Goal: Task Accomplishment & Management: Complete application form

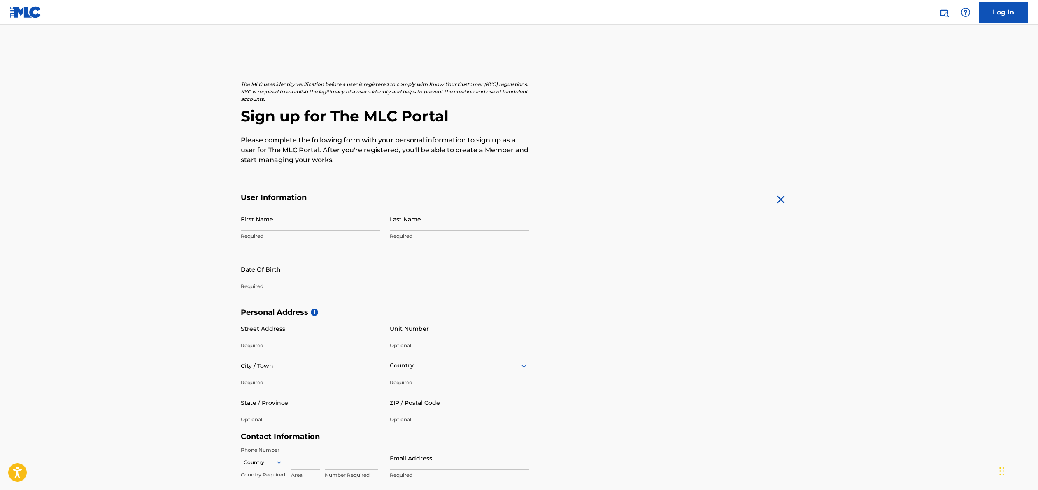
click at [326, 227] on input "First Name" at bounding box center [310, 218] width 139 height 23
type input "[PERSON_NAME]"
type input "[STREET_ADDRESS]"
type input "ALHAMBRA"
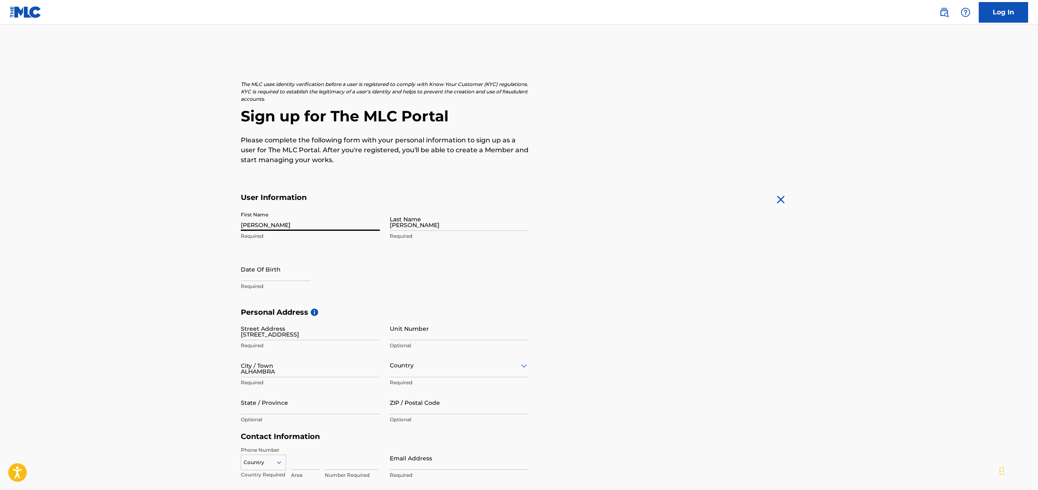
type input "[GEOGRAPHIC_DATA]"
type input "CA"
type input "91801"
type input "1"
type input "347"
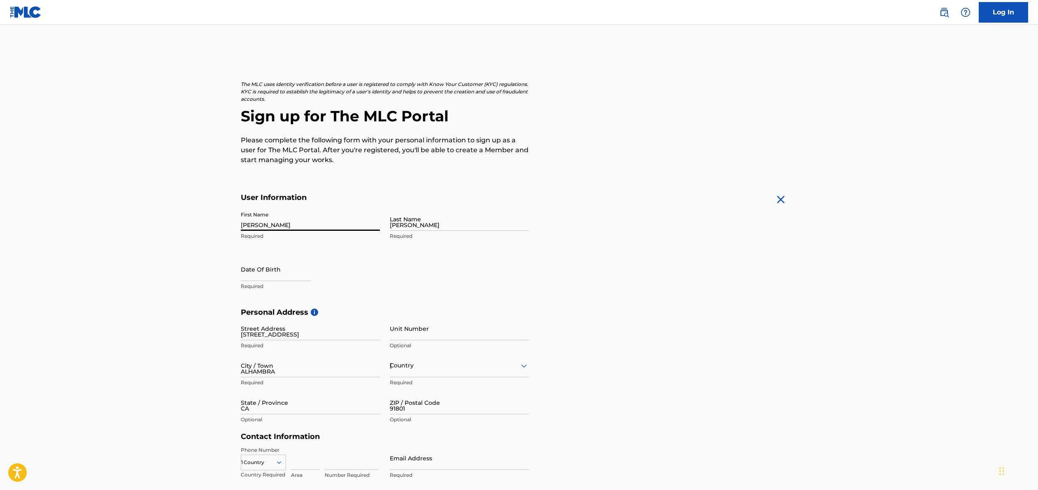
type input "3881179"
type input "[EMAIL_ADDRESS][DOMAIN_NAME]"
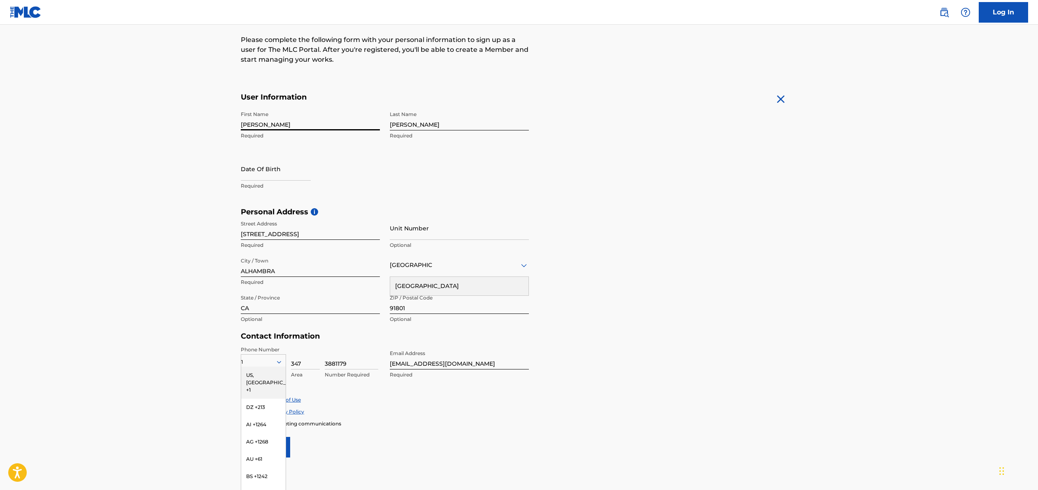
click at [266, 377] on div "US, [GEOGRAPHIC_DATA] +1" at bounding box center [263, 383] width 44 height 32
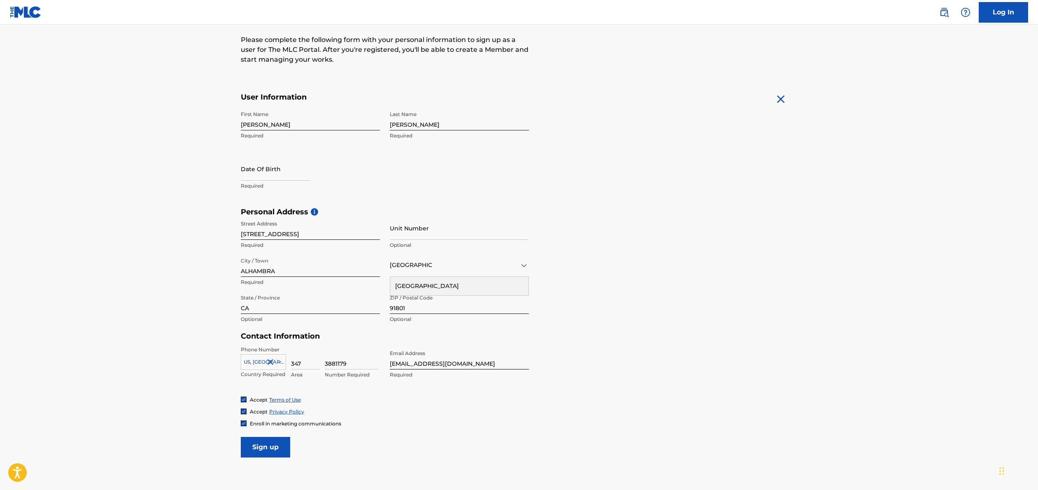
click at [243, 424] on img at bounding box center [243, 423] width 5 height 5
click at [262, 450] on input "Sign up" at bounding box center [265, 447] width 49 height 21
select select "7"
select select "2025"
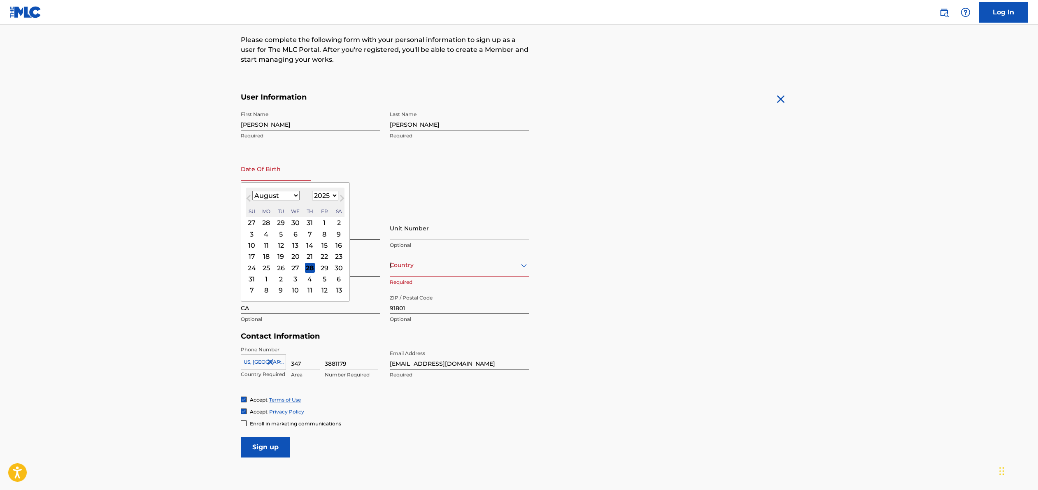
click at [280, 176] on input "text" at bounding box center [276, 168] width 70 height 23
click at [280, 197] on select "January February March April May June July August September October November De…" at bounding box center [275, 195] width 47 height 9
select select "8"
click at [340, 246] on div "20" at bounding box center [339, 245] width 10 height 10
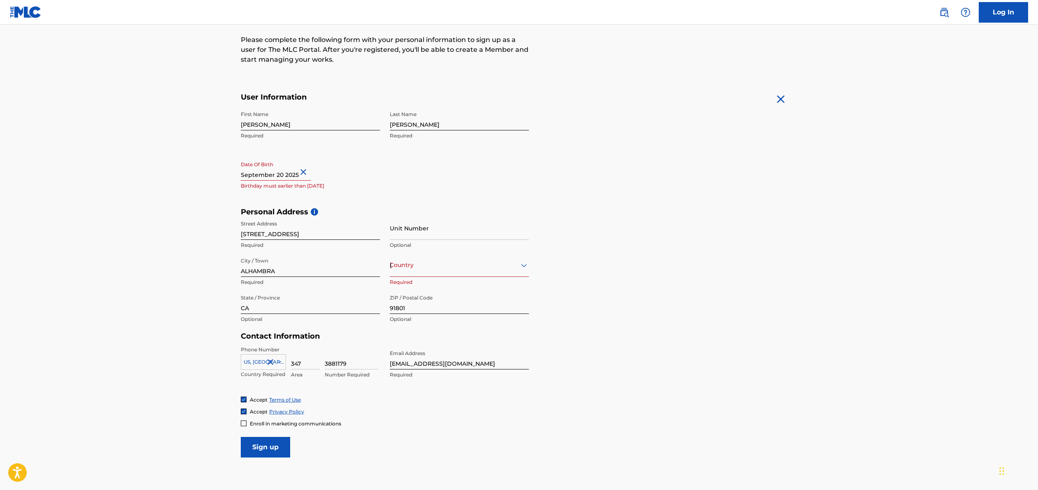
click at [291, 176] on input "text" at bounding box center [276, 168] width 70 height 23
select select "8"
click at [329, 196] on select "1899 1900 1901 1902 1903 1904 1905 1906 1907 1908 1909 1910 1911 1912 1913 1914…" at bounding box center [325, 195] width 26 height 9
select select "1983"
click at [439, 176] on div "First Name [PERSON_NAME] Required Last Name [PERSON_NAME] Required Date Of Birt…" at bounding box center [385, 157] width 288 height 100
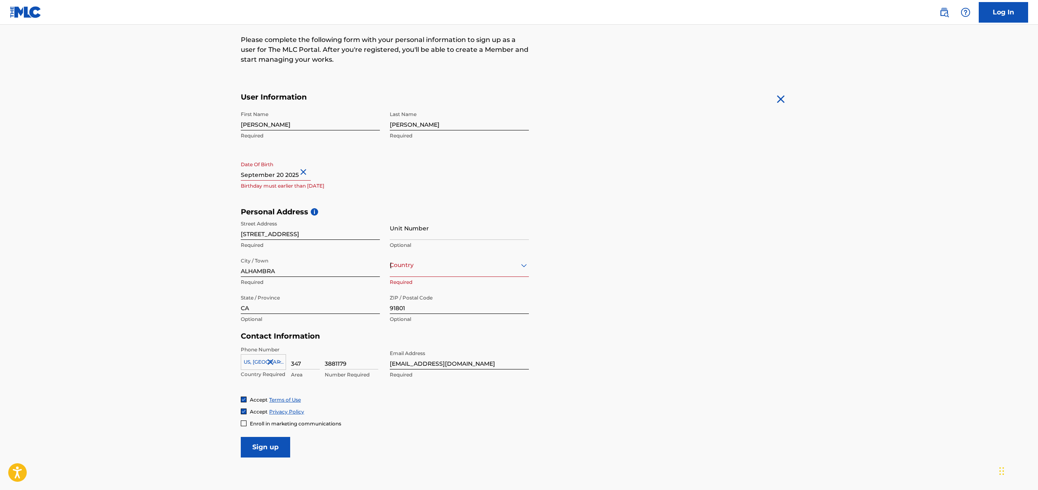
select select "8"
click at [289, 175] on input "text" at bounding box center [276, 168] width 70 height 23
click at [325, 196] on select "1899 1900 1901 1902 1903 1904 1905 1906 1907 1908 1909 1910 1911 1912 1913 1914…" at bounding box center [325, 195] width 26 height 9
select select "1983"
click at [283, 256] on div "20" at bounding box center [281, 257] width 10 height 10
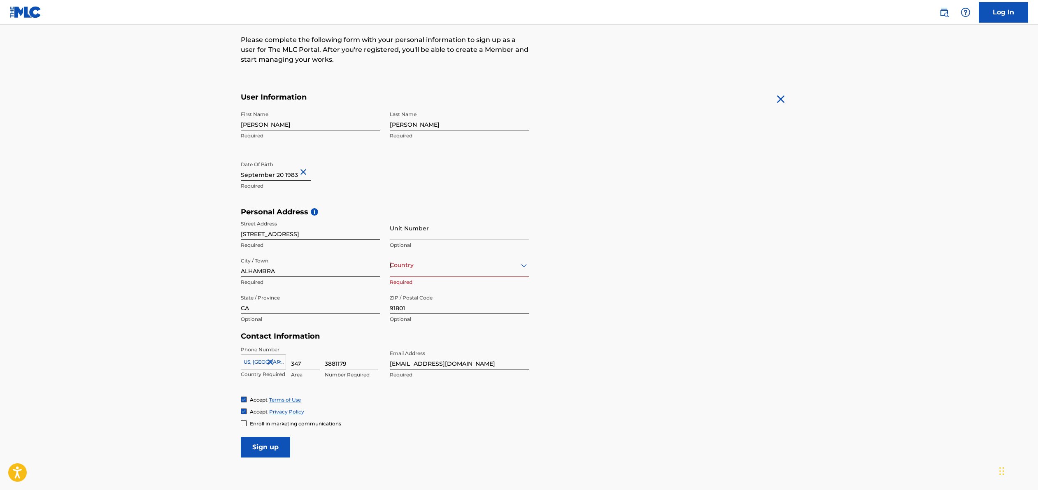
click at [276, 449] on input "Sign up" at bounding box center [265, 447] width 49 height 21
click at [460, 268] on div "[GEOGRAPHIC_DATA]" at bounding box center [459, 265] width 139 height 10
click at [451, 286] on div "[GEOGRAPHIC_DATA]" at bounding box center [459, 286] width 138 height 19
click at [321, 306] on div at bounding box center [310, 302] width 139 height 10
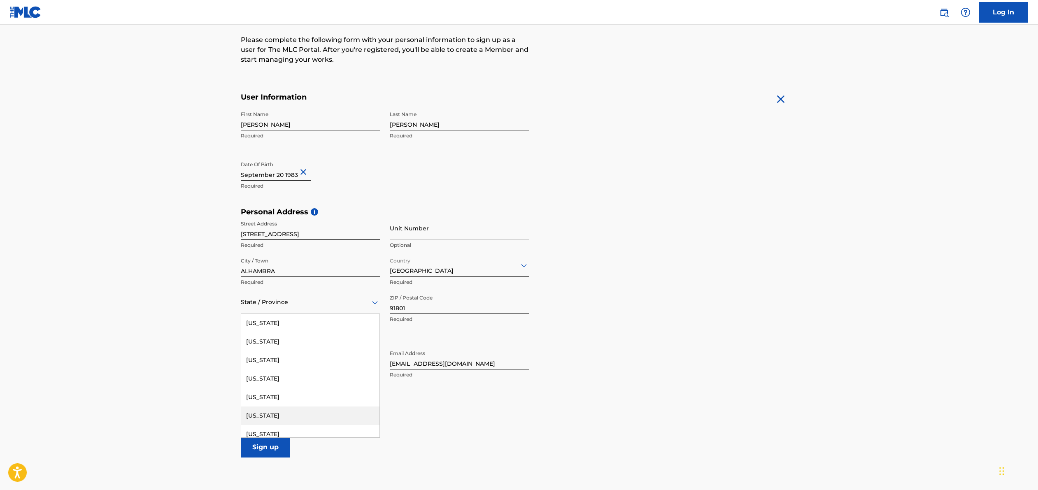
click at [300, 415] on div "[US_STATE]" at bounding box center [310, 416] width 138 height 19
click at [266, 446] on input "Sign up" at bounding box center [265, 447] width 49 height 21
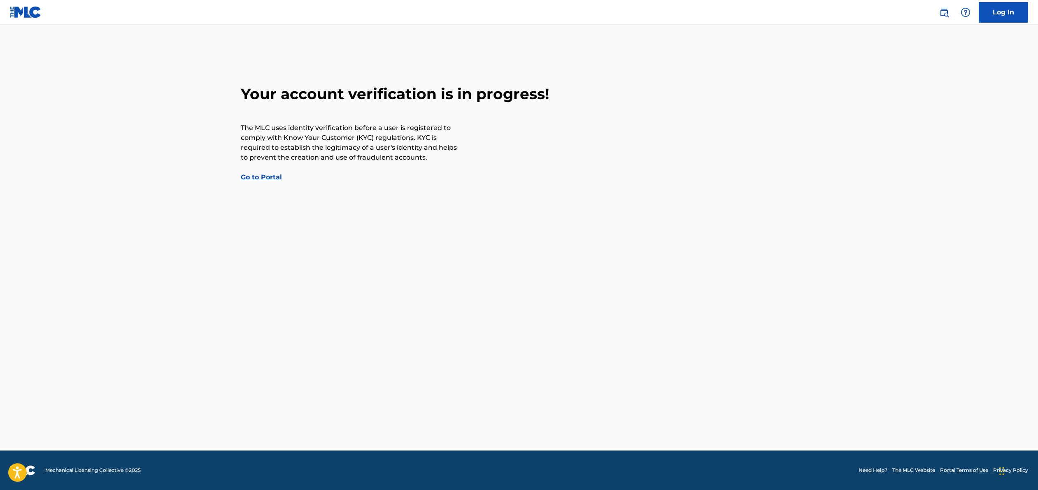
click at [259, 176] on link "Go to Portal" at bounding box center [261, 177] width 41 height 8
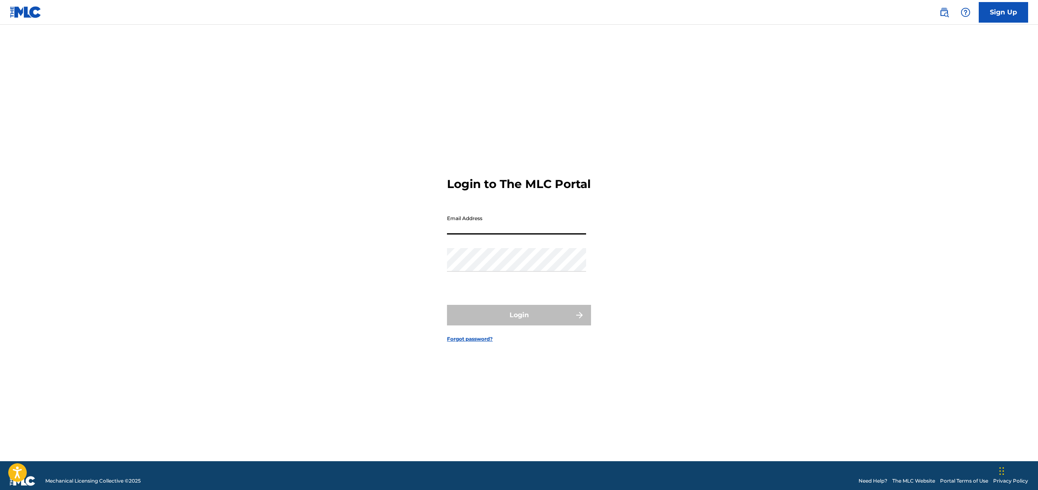
click at [496, 235] on input "Email Address" at bounding box center [516, 222] width 139 height 23
type input "[EMAIL_ADDRESS][DOMAIN_NAME]"
click at [496, 280] on div "Password" at bounding box center [516, 266] width 139 height 37
